Goal: Find specific page/section: Locate a particular part of the current website

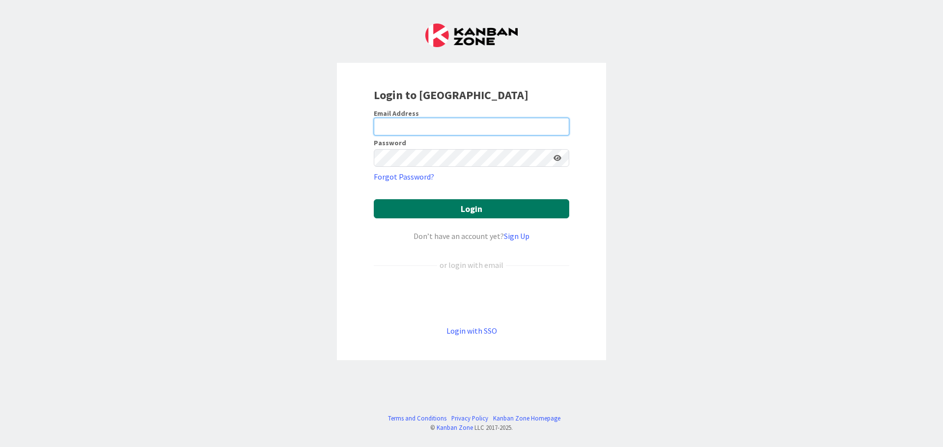
type input "[PERSON_NAME][EMAIL_ADDRESS][DOMAIN_NAME]"
click at [537, 208] on button "Login" at bounding box center [471, 208] width 195 height 19
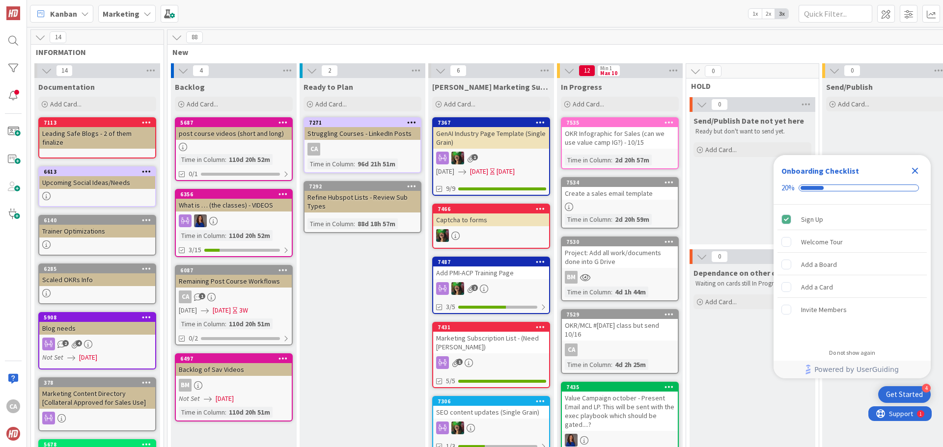
click at [915, 173] on icon "Close Checklist" at bounding box center [915, 171] width 12 height 12
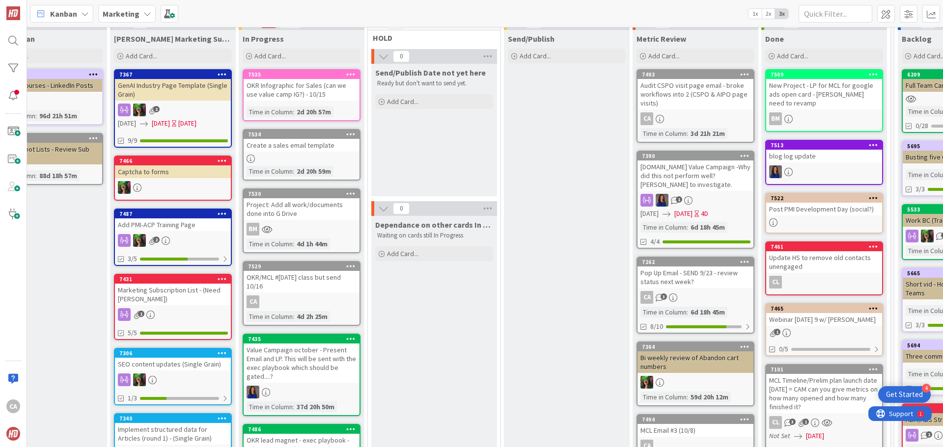
scroll to position [0, 318]
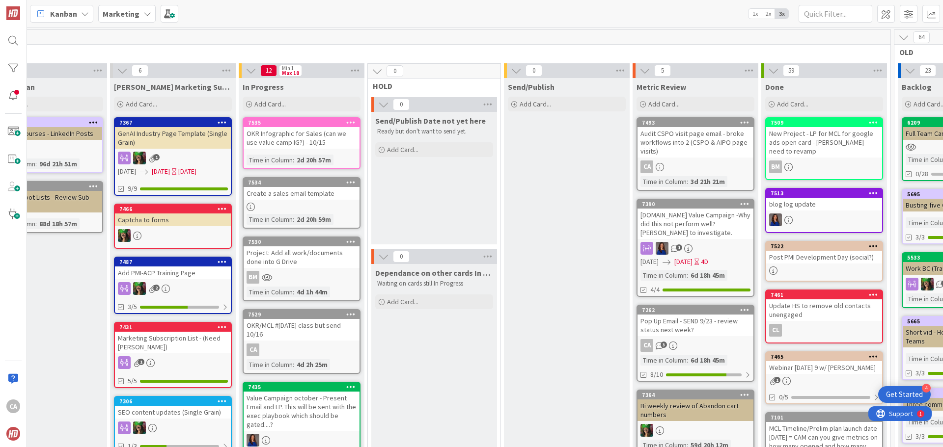
click at [315, 192] on div "Create a sales email template" at bounding box center [302, 193] width 116 height 13
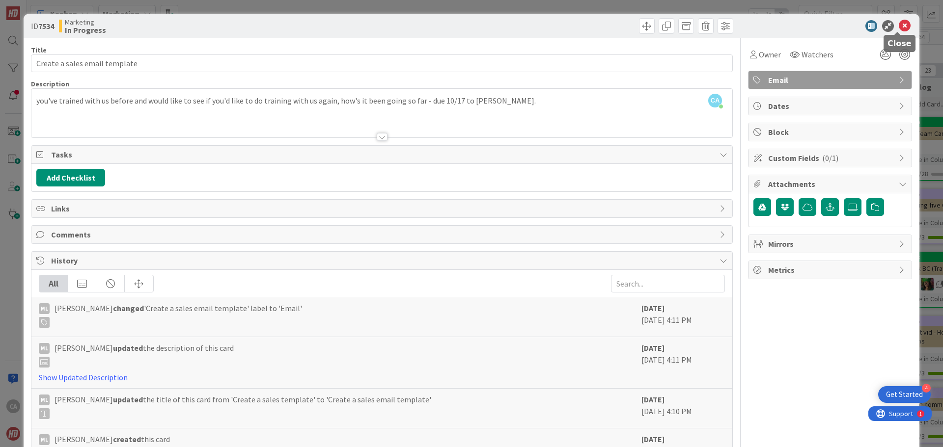
click at [899, 25] on icon at bounding box center [905, 26] width 12 height 12
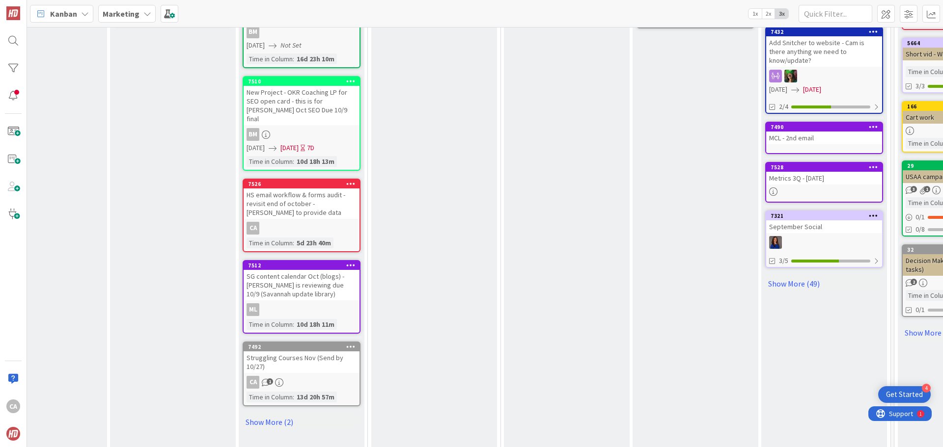
scroll to position [491, 318]
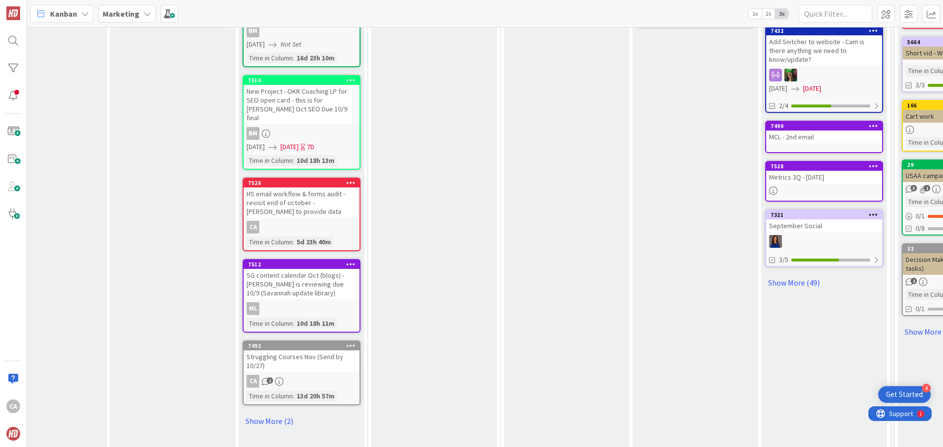
click at [304, 352] on div "Struggling Courses Nov (Send by 10/27)" at bounding box center [302, 362] width 116 height 22
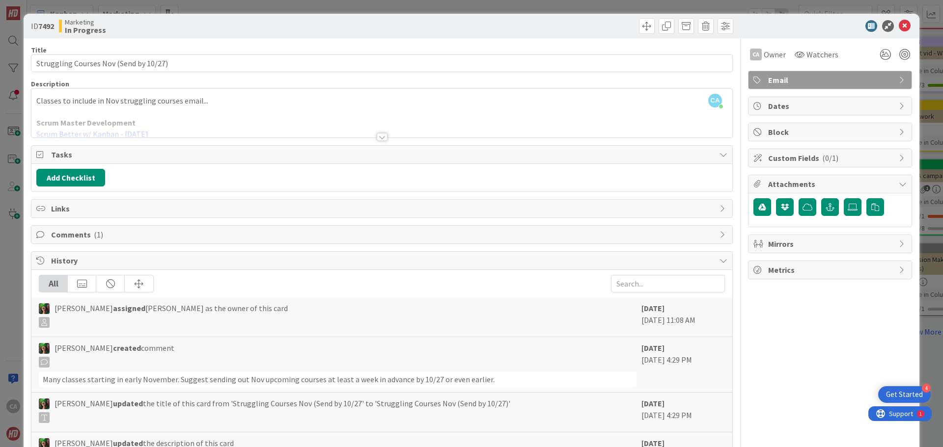
click at [379, 138] on div at bounding box center [382, 137] width 11 height 8
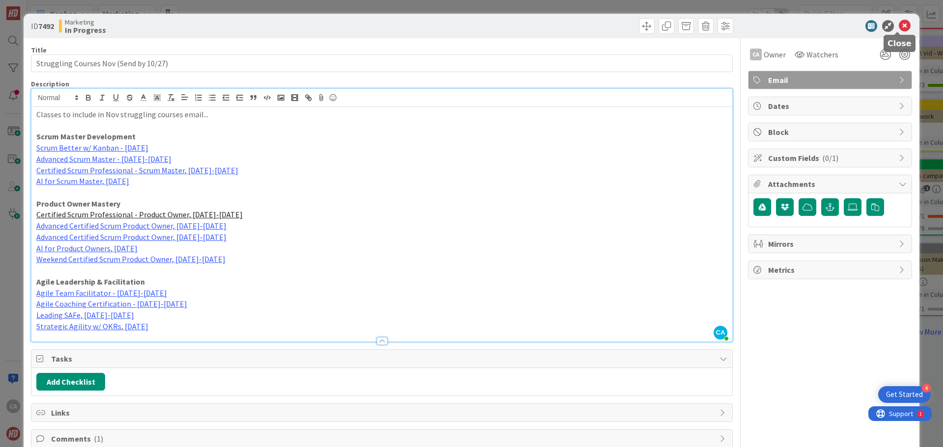
click at [899, 27] on icon at bounding box center [905, 26] width 12 height 12
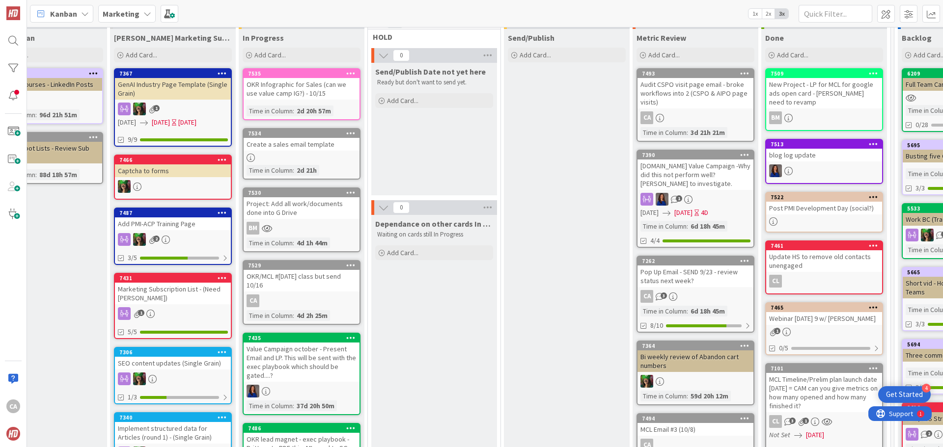
scroll to position [0, 318]
